Goal: Task Accomplishment & Management: Complete application form

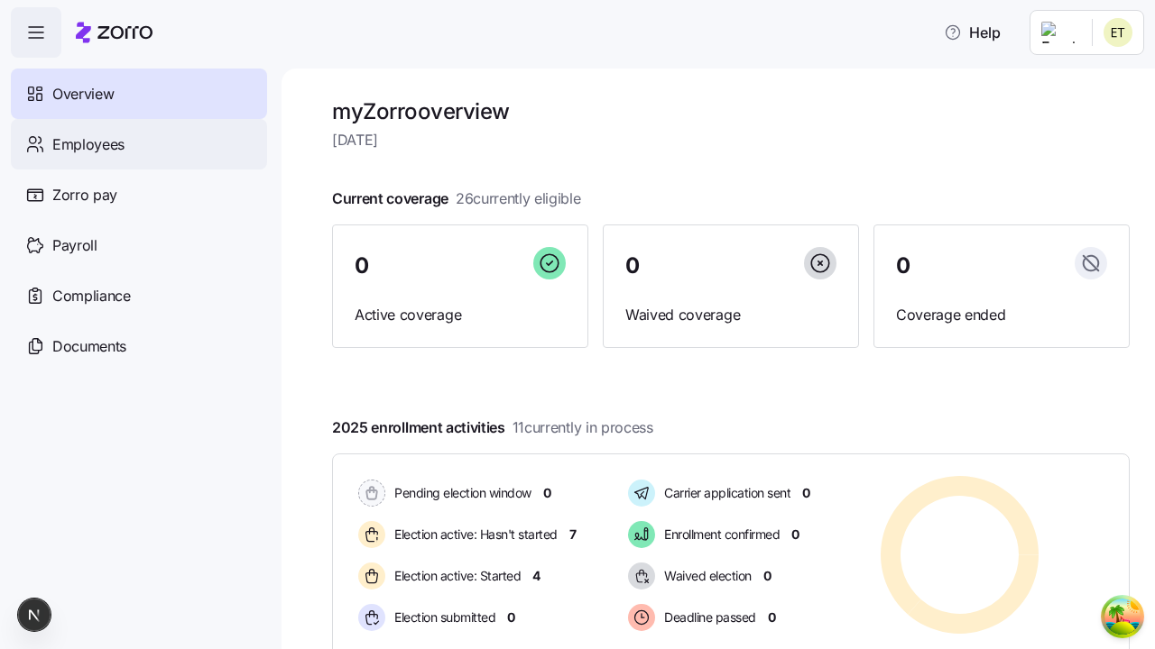
click at [87, 143] on span "Employees" at bounding box center [88, 145] width 72 height 23
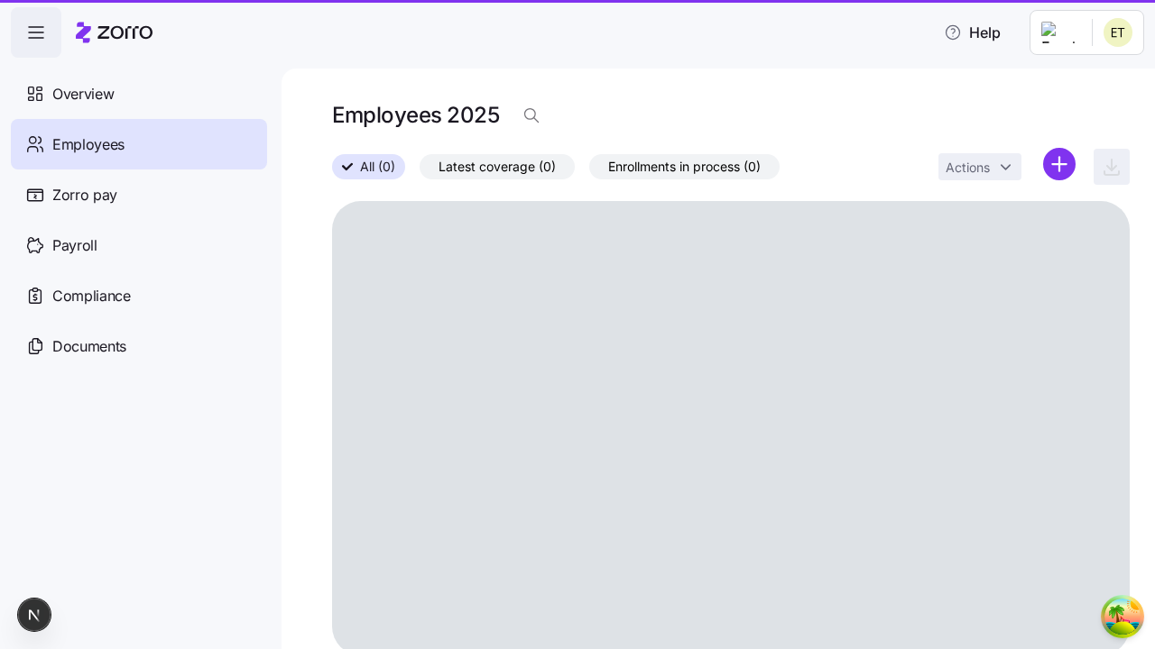
click at [1059, 164] on html "Help Overview Employees Zorro pay Payroll Compliance Documents Employees 2025 A…" at bounding box center [577, 319] width 1155 height 639
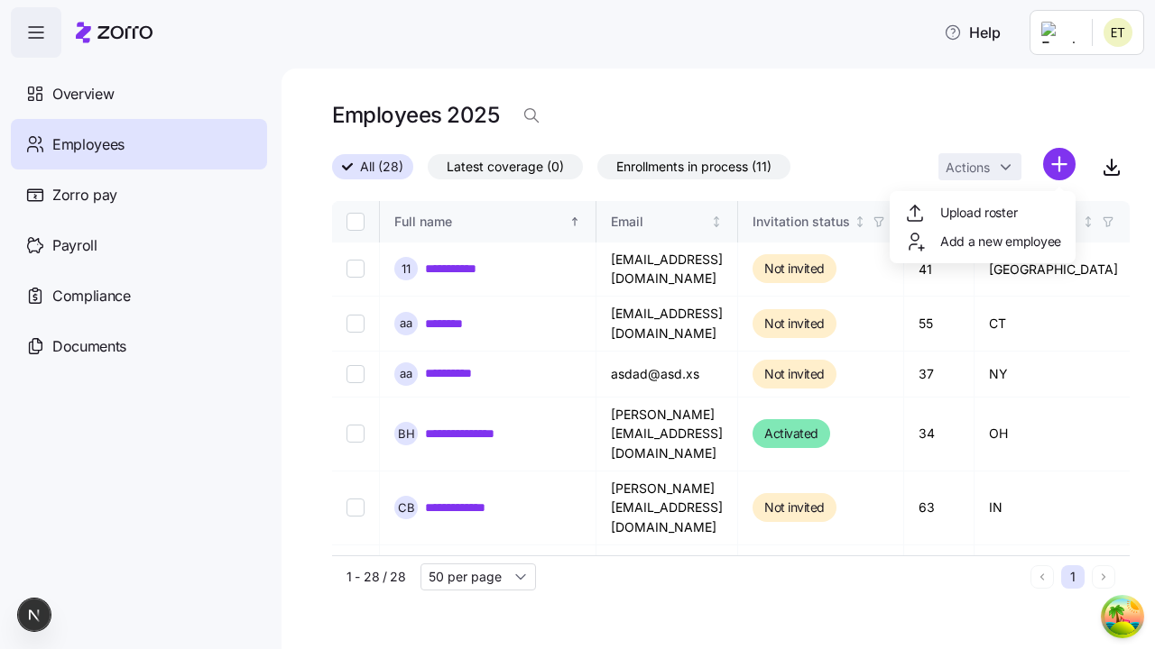
click at [981, 242] on span "Add a new employee" at bounding box center [1000, 242] width 121 height 18
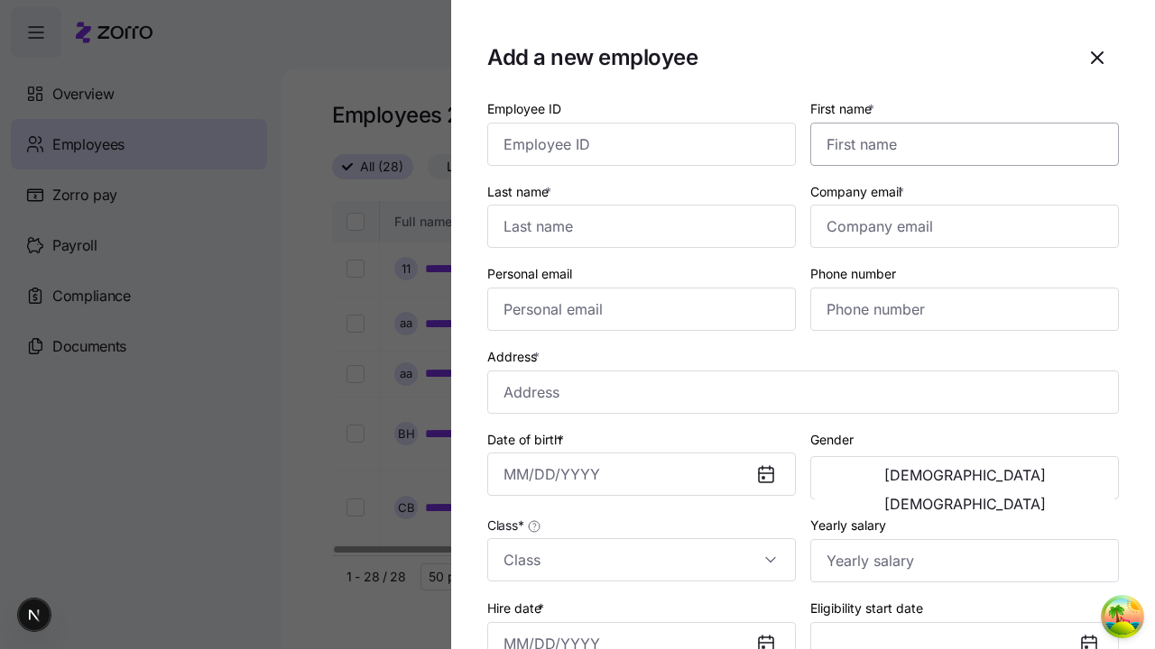
click at [957, 123] on input "First name *" at bounding box center [964, 144] width 308 height 43
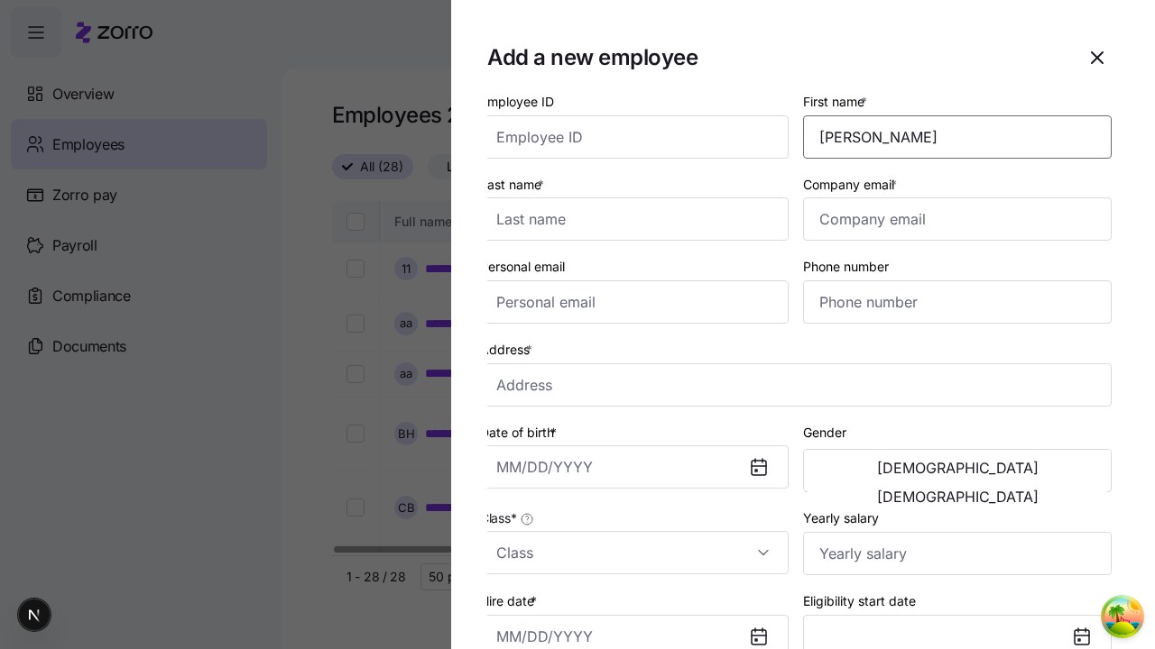
scroll to position [115, 0]
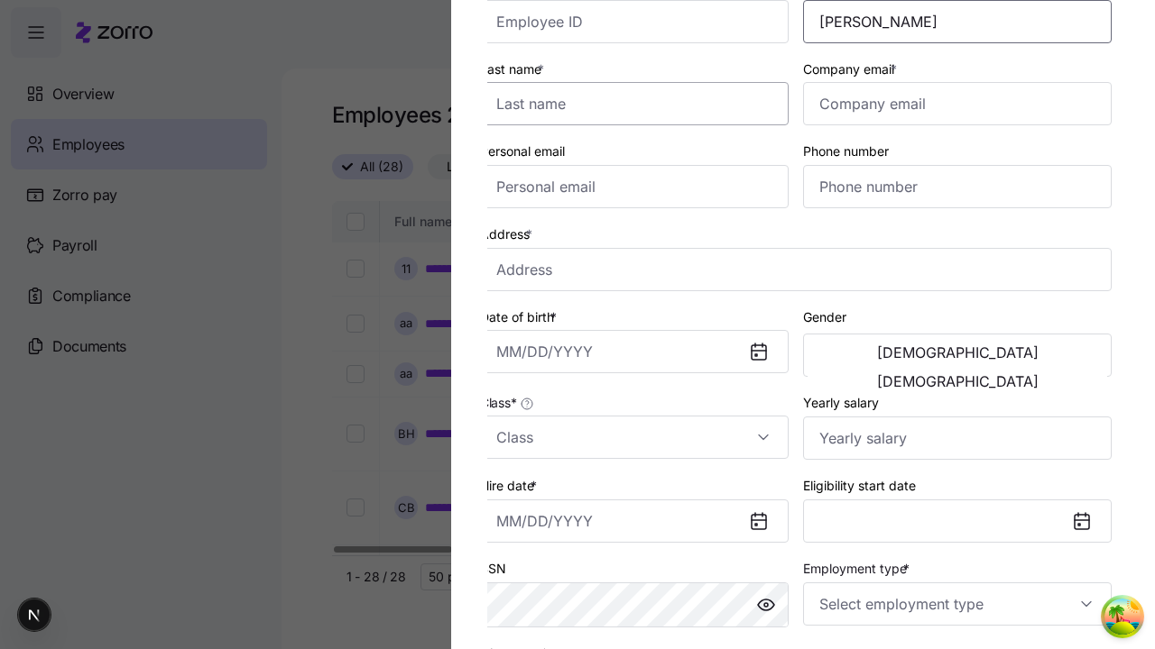
type input "Ola"
click at [641, 104] on input "Last name *" at bounding box center [634, 103] width 308 height 43
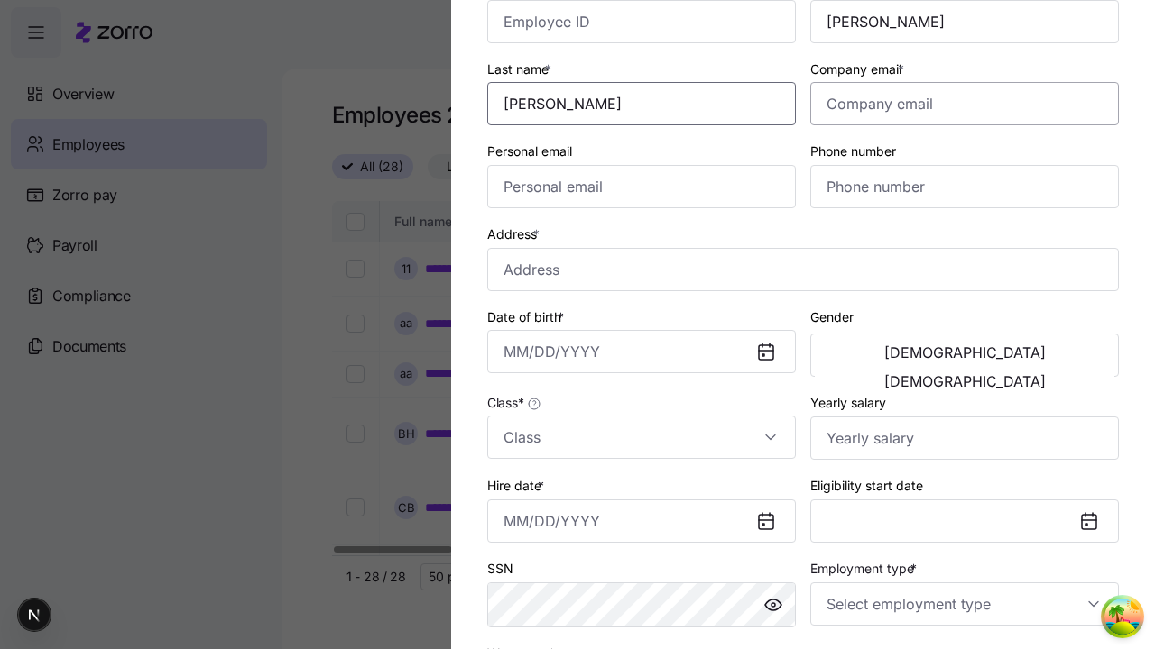
type input "Cruickshank"
click at [964, 104] on input "Company email *" at bounding box center [964, 103] width 308 height 43
type input "maximillian.thiel@yahoo.com"
click at [641, 187] on input "Personal email" at bounding box center [641, 186] width 308 height 43
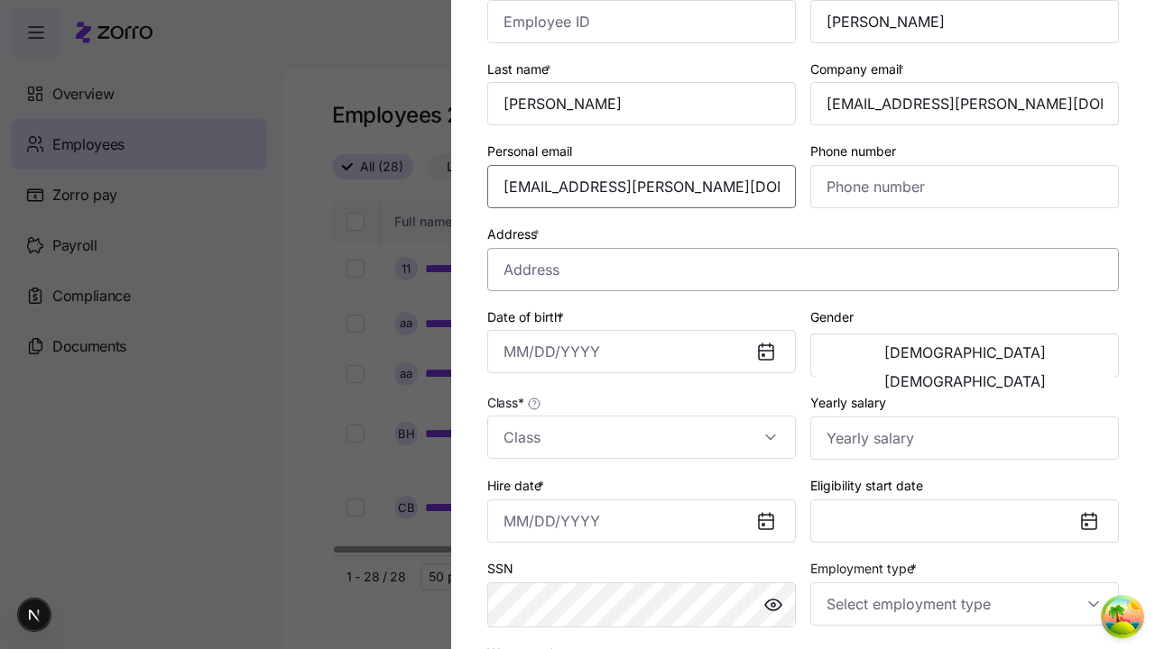
type input "maximillian.thiel@yahoo.com"
click at [803, 269] on input "Address *" at bounding box center [802, 269] width 631 height 43
type input "5th Ave, New York, NY, USA"
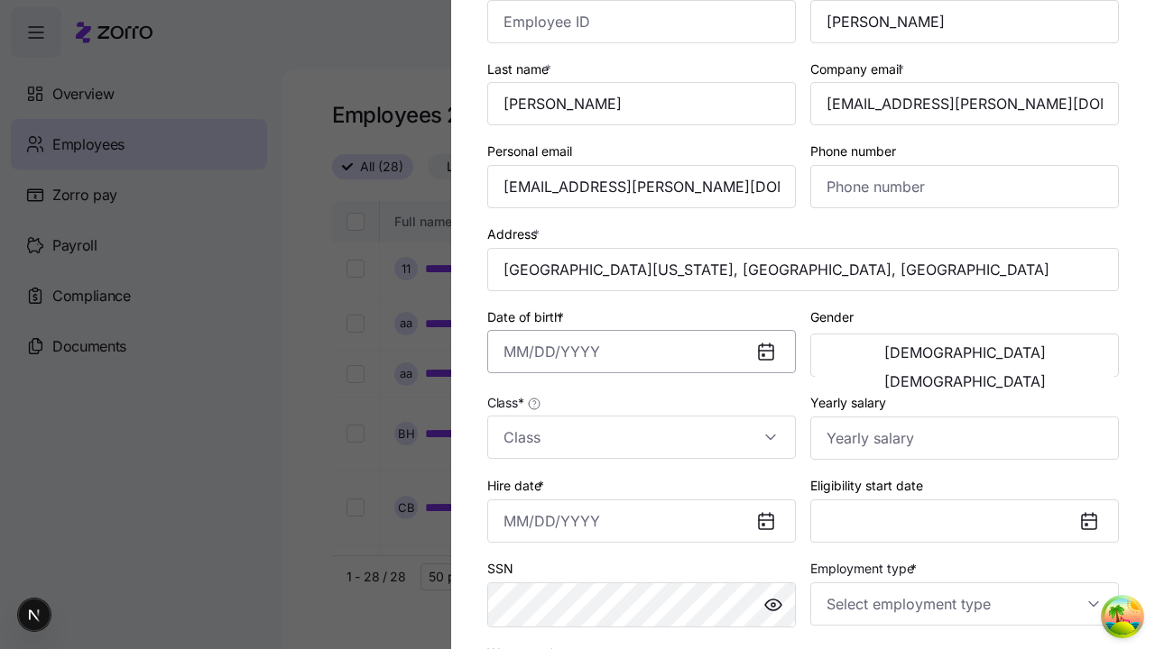
click at [641, 352] on input "Date of birth *" at bounding box center [641, 351] width 308 height 43
click at [657, 509] on button "1994" at bounding box center [657, 509] width 103 height 43
type input "June 11, 1994"
click at [889, 355] on span "Male" at bounding box center [964, 352] width 161 height 14
click at [641, 437] on input "Class *" at bounding box center [641, 437] width 308 height 43
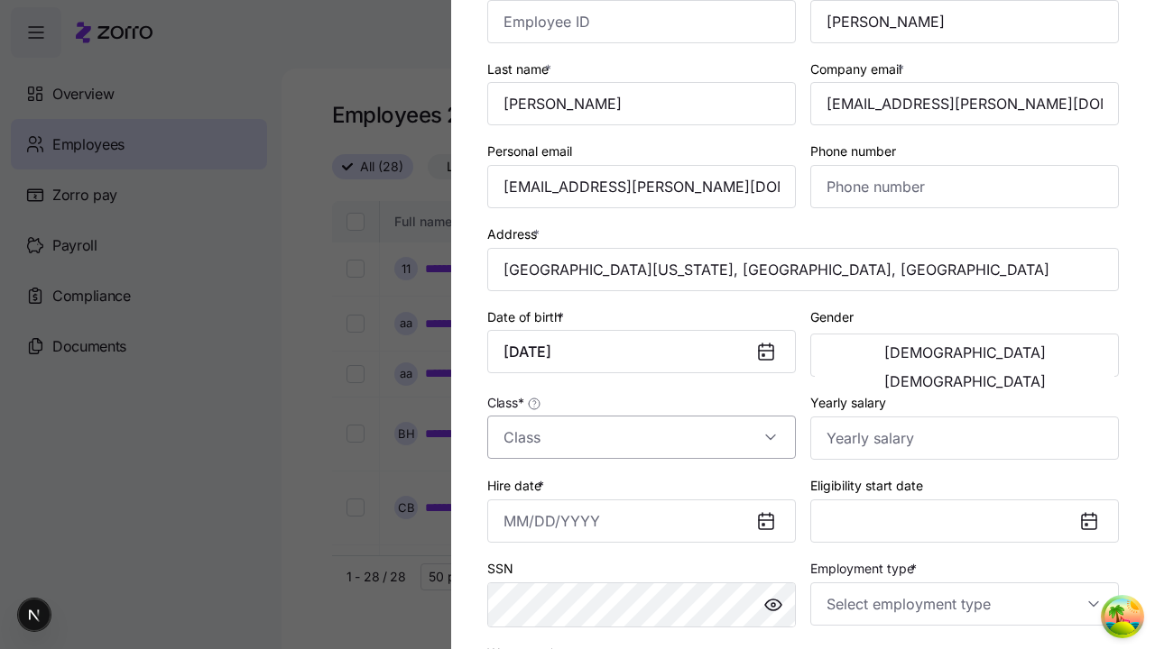
click at [0, 0] on div "class1" at bounding box center [0, 0] width 0 height 0
type input "class1"
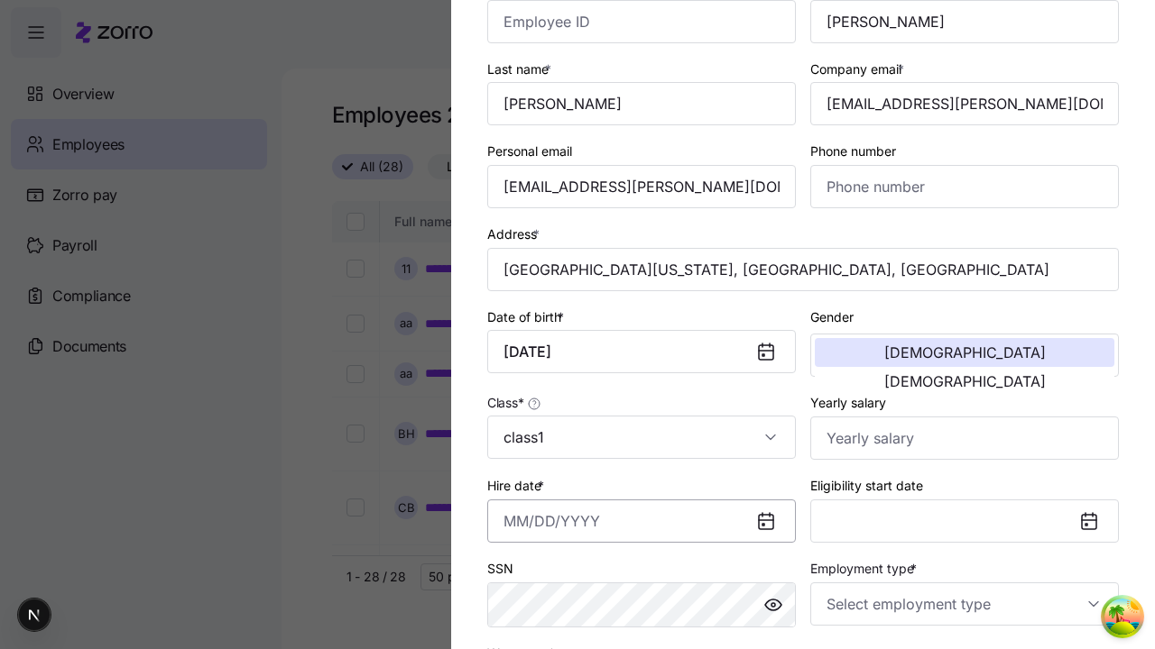
click at [641, 520] on input "Hire date *" at bounding box center [641, 521] width 308 height 43
type input "September 19, 2025"
click at [964, 603] on input "Employment type *" at bounding box center [964, 604] width 308 height 43
click at [0, 0] on div "Full Time" at bounding box center [0, 0] width 0 height 0
type input "Full Time"
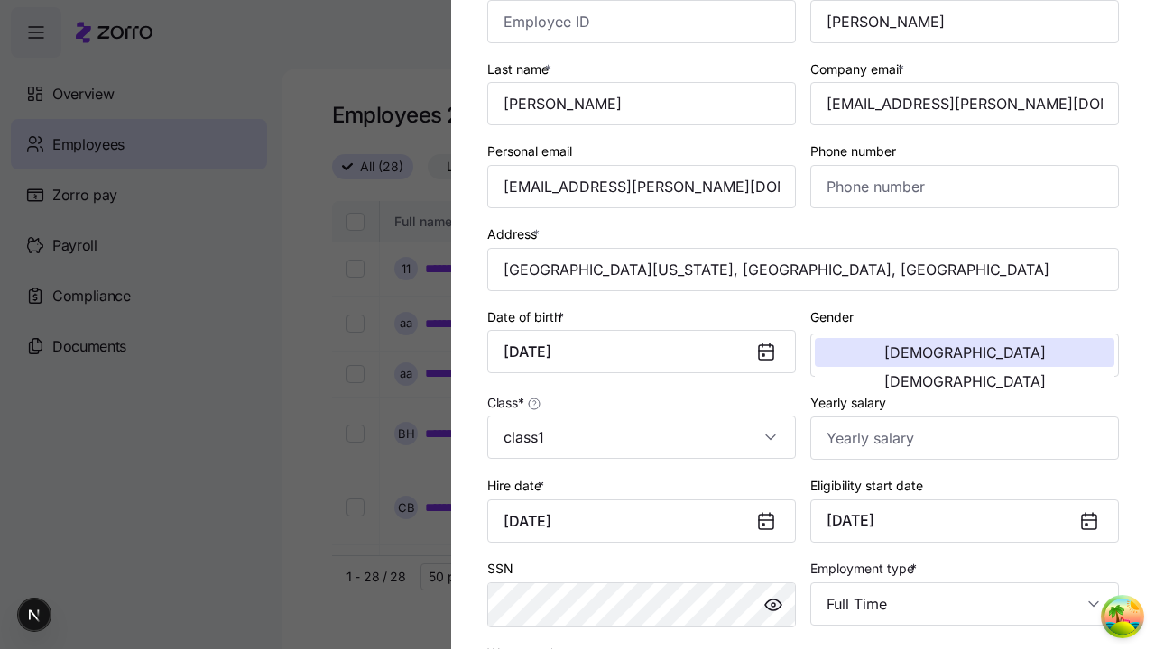
click at [641, 492] on div "Salary" at bounding box center [641, 492] width 294 height 38
type input "Salary"
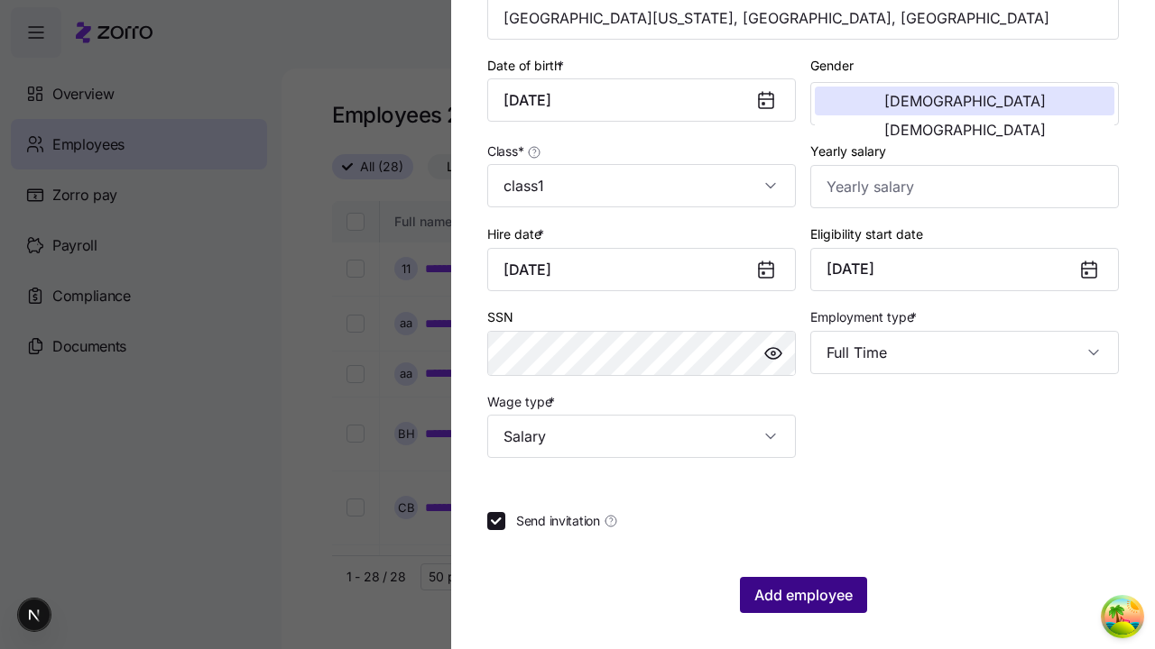
click at [802, 595] on span "Add employee" at bounding box center [803, 596] width 98 height 22
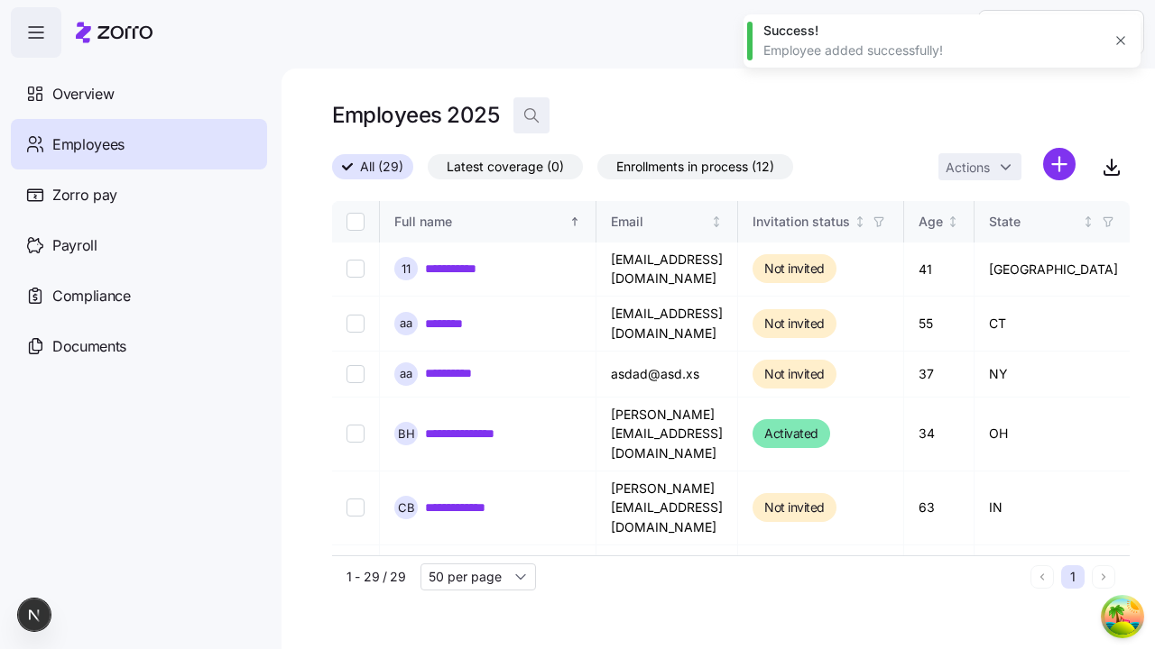
click at [530, 115] on icon "button" at bounding box center [531, 115] width 18 height 18
click at [693, 115] on input at bounding box center [693, 115] width 361 height 29
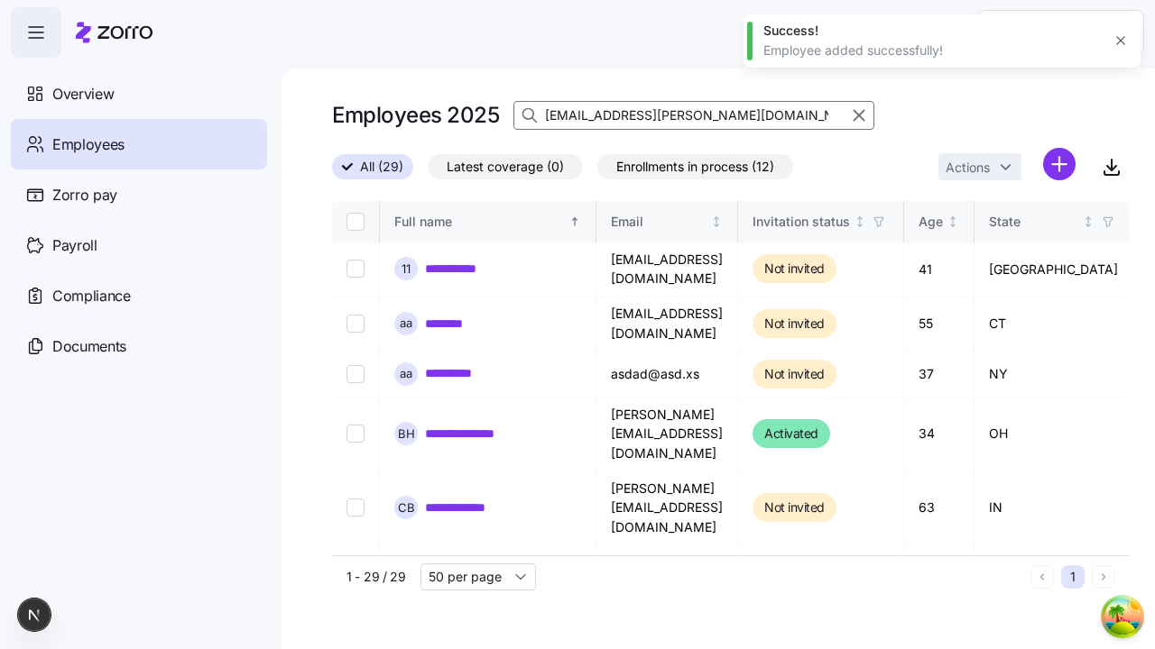
type input "maximillian.thiel@yahoo.com"
checkbox input "true"
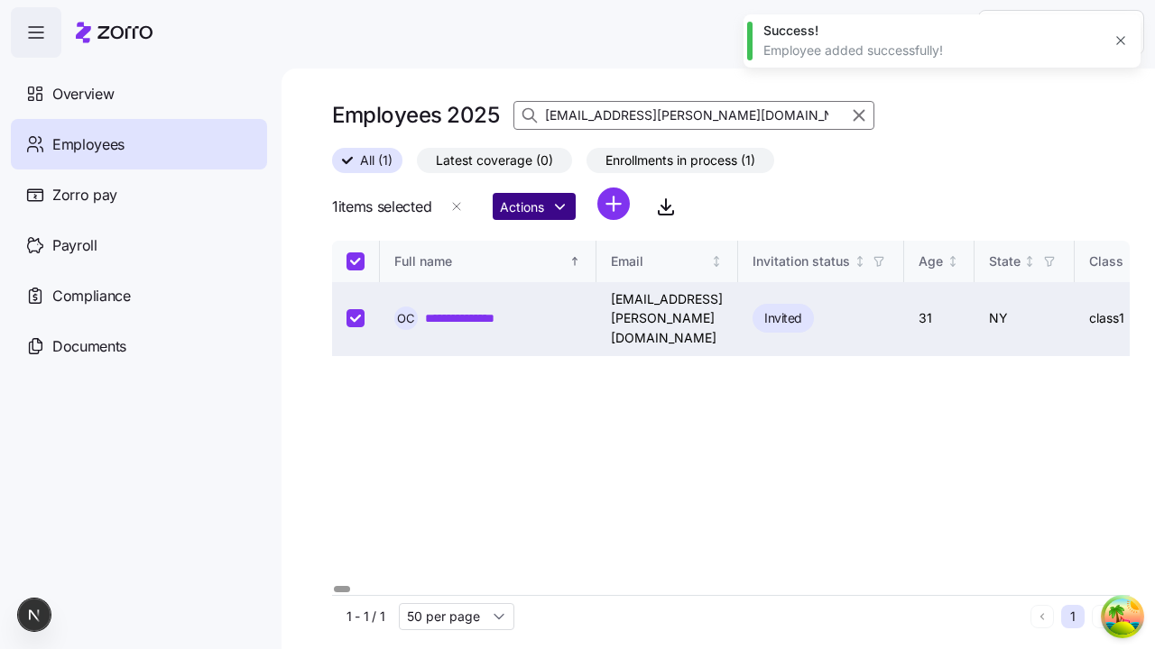
click at [539, 207] on html "**********" at bounding box center [577, 319] width 1155 height 639
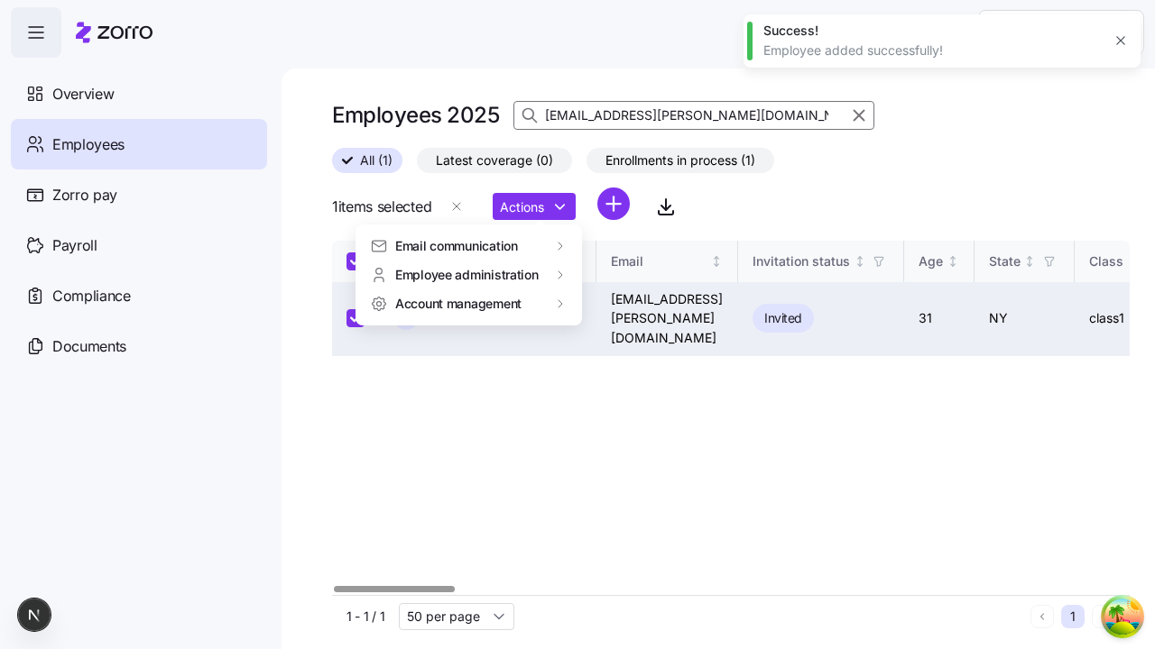
click at [459, 303] on span "Account management" at bounding box center [458, 304] width 126 height 18
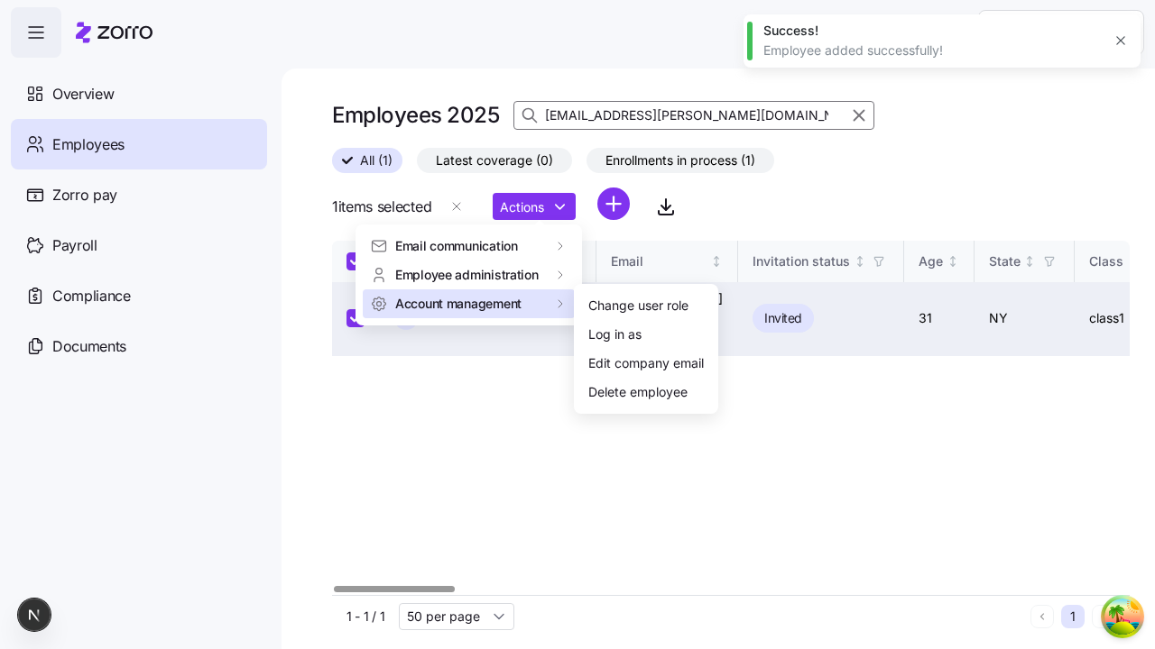
click at [639, 306] on div "Change user role" at bounding box center [638, 306] width 100 height 20
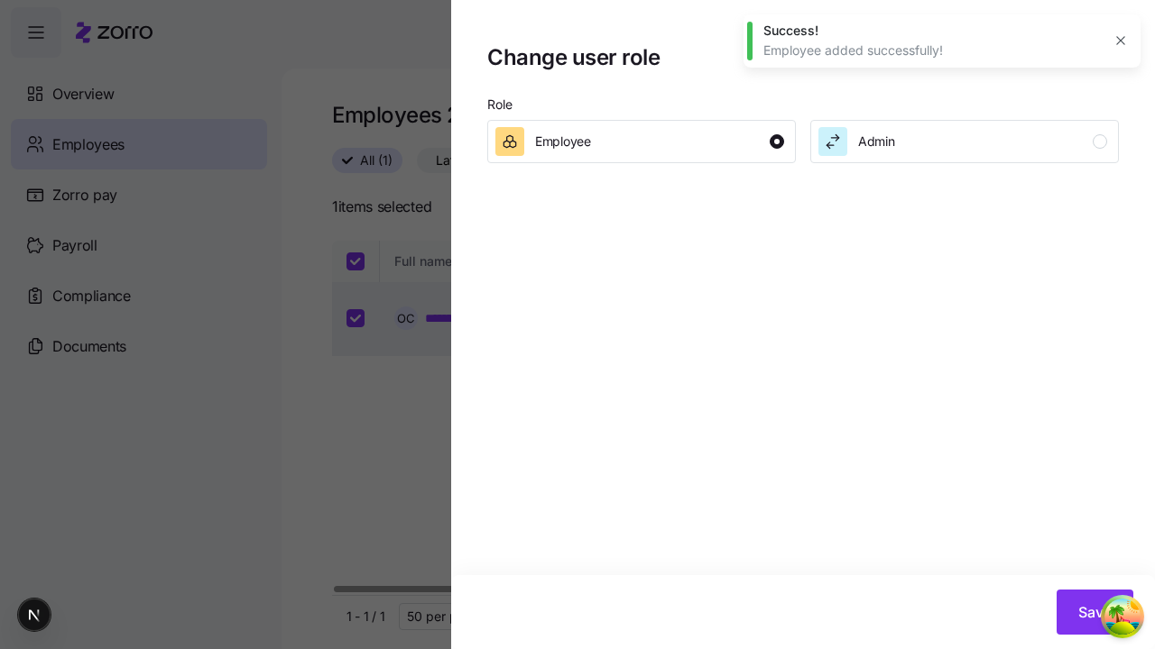
click at [964, 141] on div "Admin" at bounding box center [962, 141] width 289 height 29
click at [1094, 612] on span "Save" at bounding box center [1094, 613] width 33 height 22
